Goal: Information Seeking & Learning: Learn about a topic

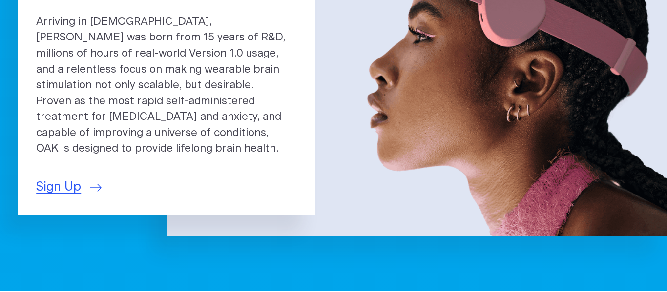
scroll to position [163, 0]
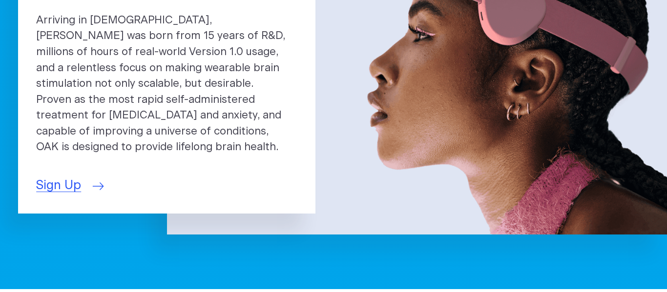
click at [68, 181] on span "Sign Up" at bounding box center [58, 186] width 45 height 19
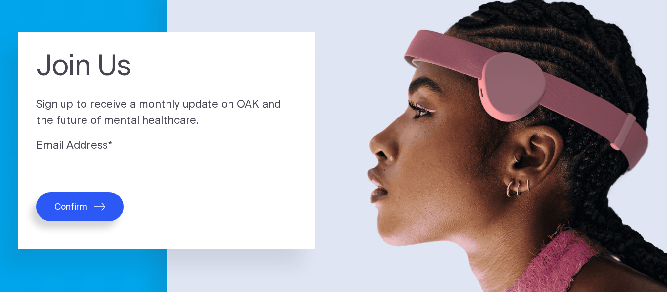
scroll to position [87, 0]
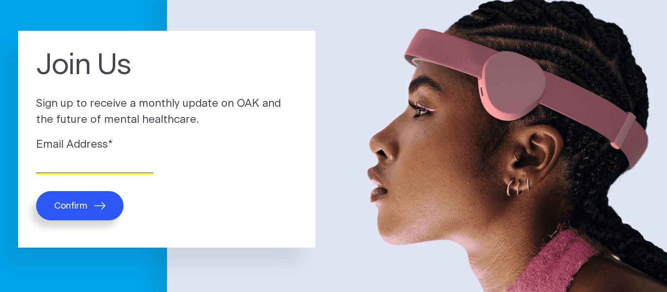
click at [46, 169] on input "Email Address *" at bounding box center [94, 165] width 117 height 15
type input "vbainton@yahoo.com"
click at [69, 207] on span "Confirm" at bounding box center [70, 206] width 33 height 11
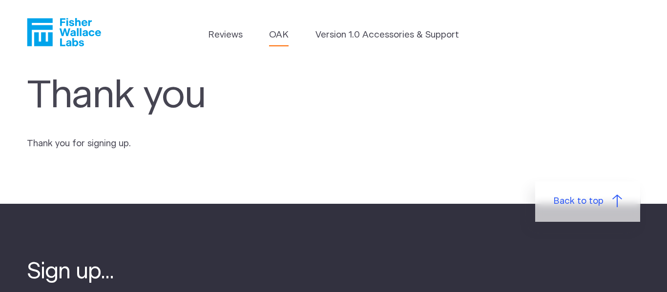
click at [284, 40] on link "OAK" at bounding box center [279, 35] width 20 height 14
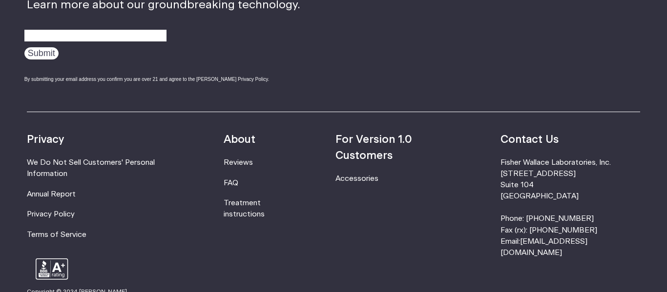
scroll to position [1668, 0]
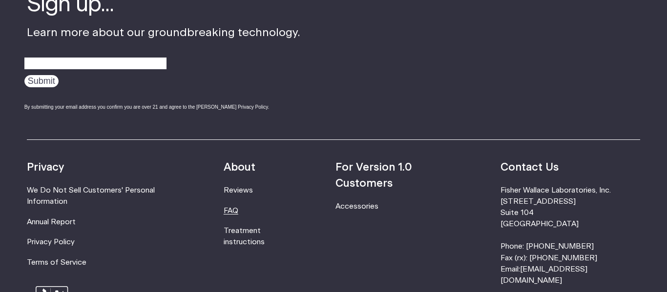
click at [238, 212] on link "FAQ" at bounding box center [231, 210] width 15 height 7
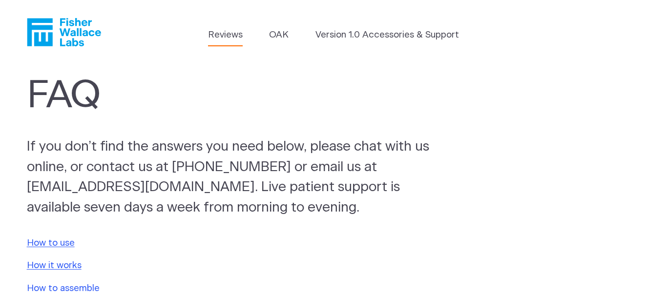
click at [229, 35] on link "Reviews" at bounding box center [225, 35] width 35 height 14
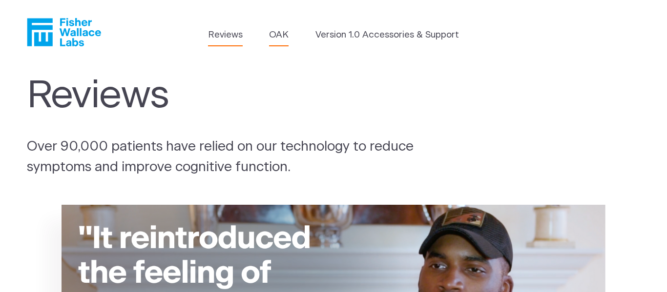
click at [283, 36] on link "OAK" at bounding box center [279, 35] width 20 height 14
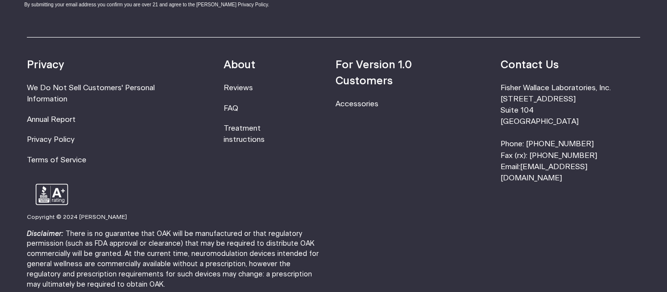
scroll to position [1773, 0]
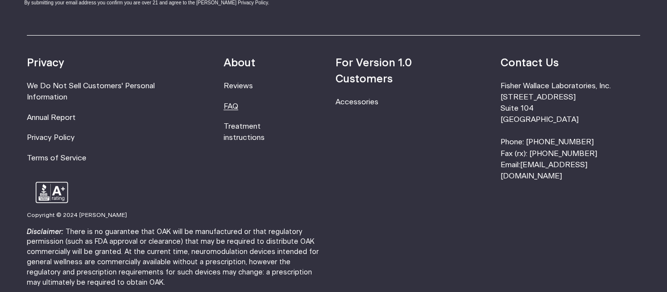
click at [238, 108] on link "FAQ" at bounding box center [231, 106] width 15 height 7
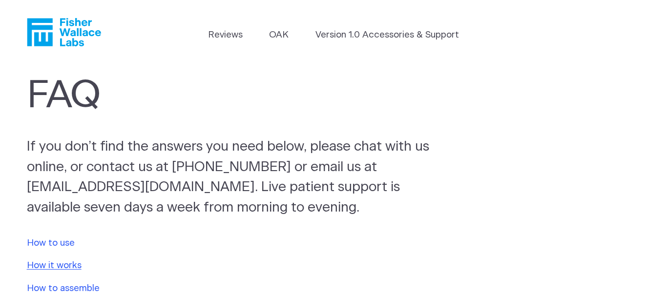
click at [48, 240] on link "How to use" at bounding box center [51, 243] width 48 height 9
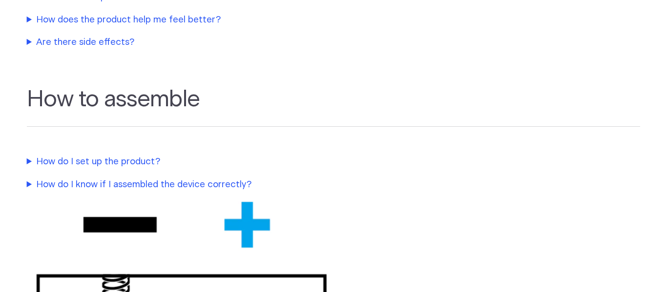
scroll to position [622, 0]
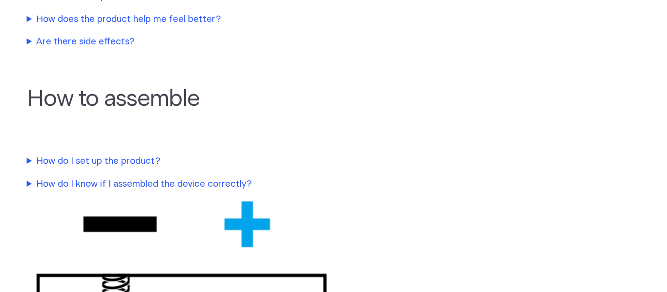
click at [105, 162] on summary "How do I set up the product?" at bounding box center [232, 162] width 410 height 14
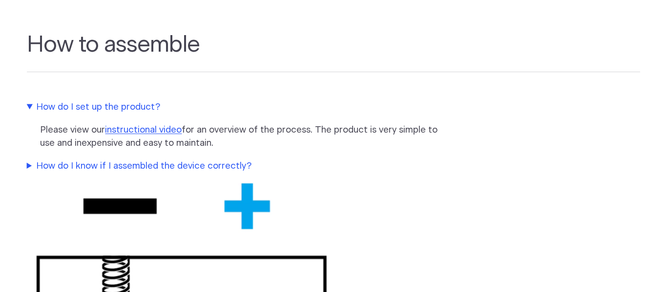
scroll to position [679, 0]
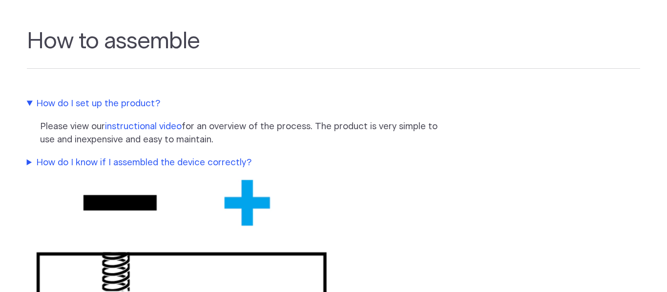
click at [148, 126] on link "instructional video" at bounding box center [143, 126] width 77 height 9
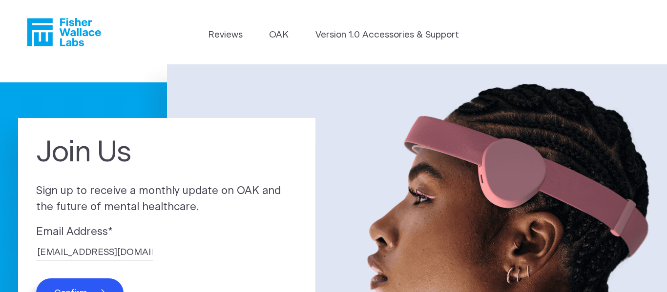
scroll to position [87, 0]
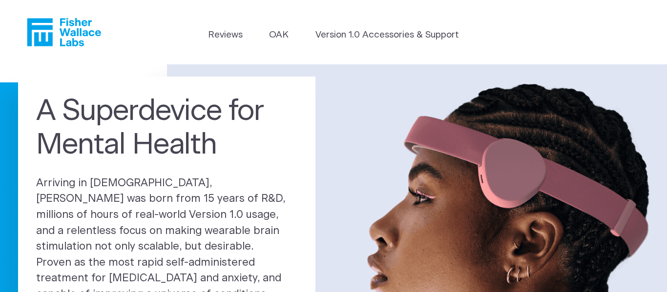
scroll to position [163, 0]
